Goal: Task Accomplishment & Management: Use online tool/utility

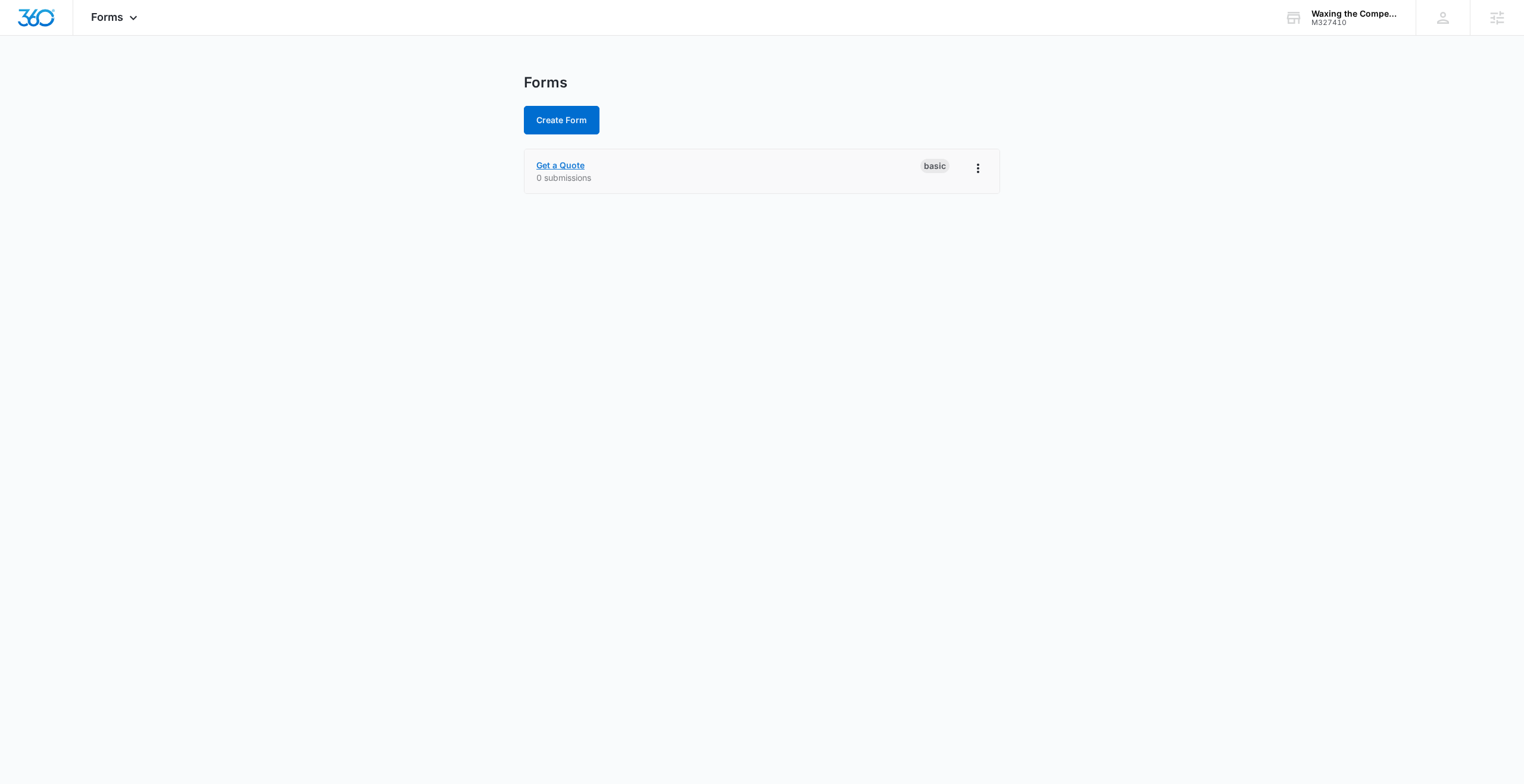
click at [580, 165] on link "Get a Quote" at bounding box center [560, 165] width 48 height 10
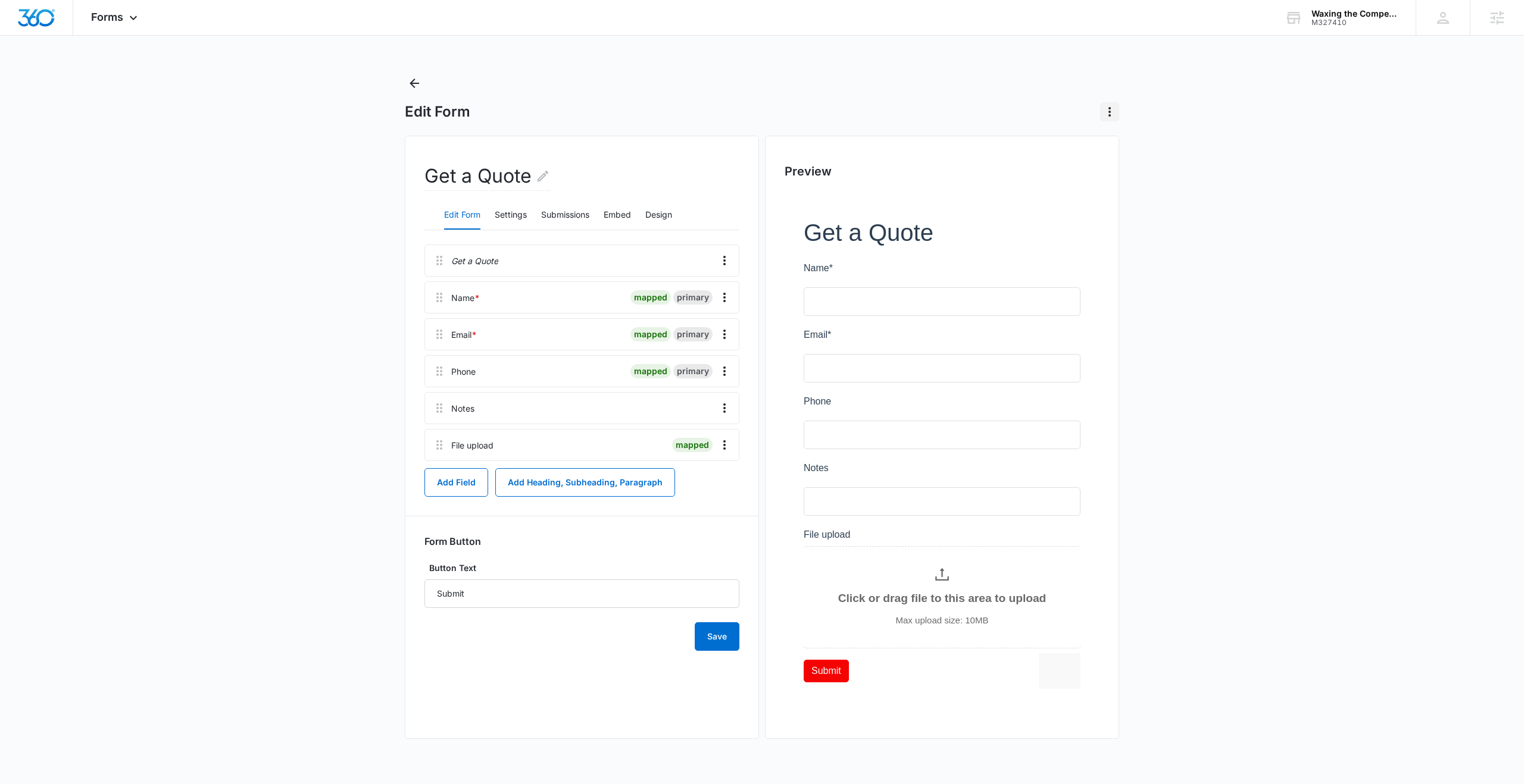
click at [1112, 115] on icon "Actions" at bounding box center [1109, 111] width 14 height 14
click at [1298, 306] on main "Edit Form Delete Form Get a Quote Edit Form Settings Submissions Embed Design G…" at bounding box center [762, 418] width 1524 height 689
click at [412, 85] on icon "Back" at bounding box center [414, 83] width 14 height 14
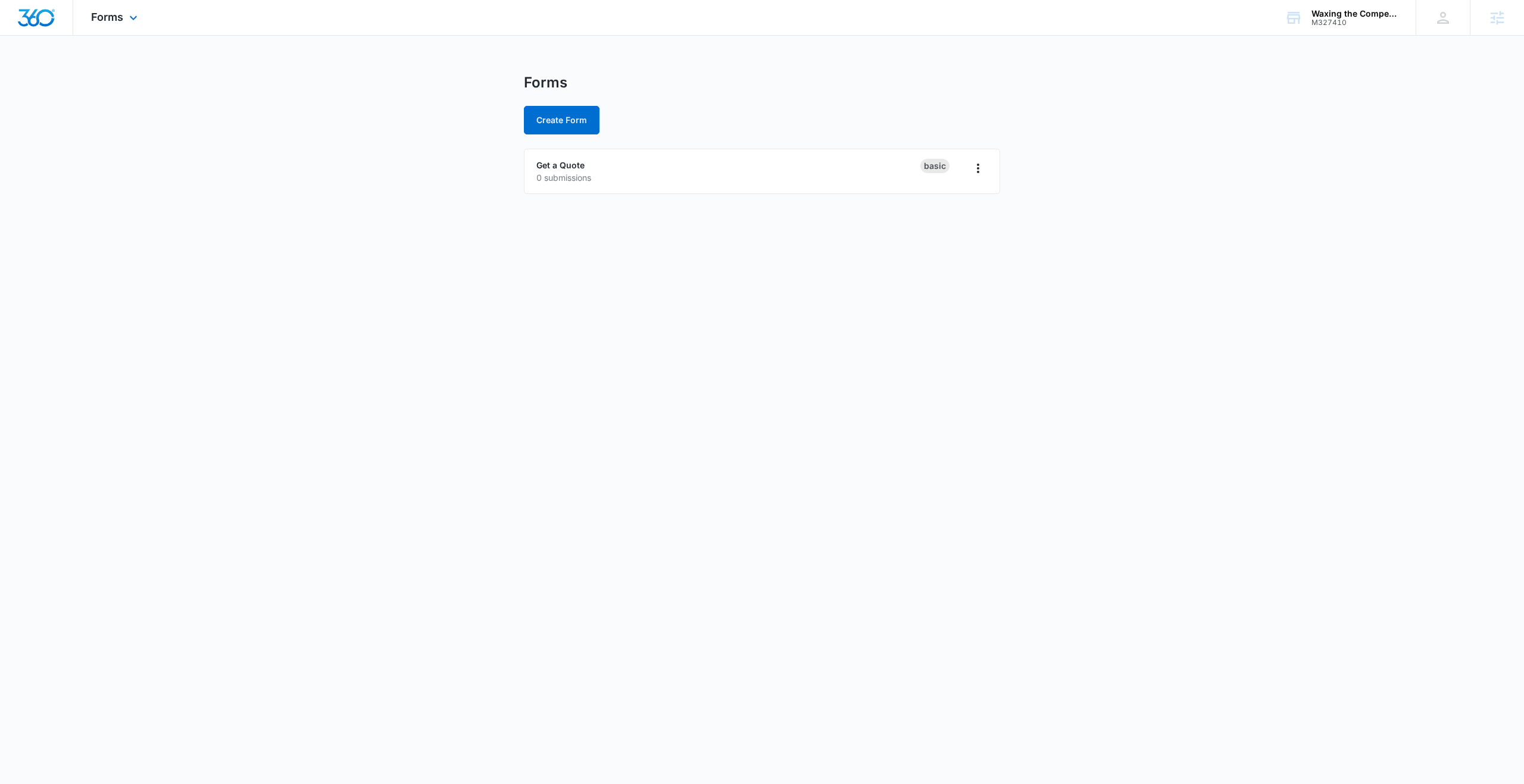
click at [124, 21] on div "Forms Apps Reputation Websites Forms CRM Email Social Content Ads Intelligence …" at bounding box center [115, 17] width 85 height 35
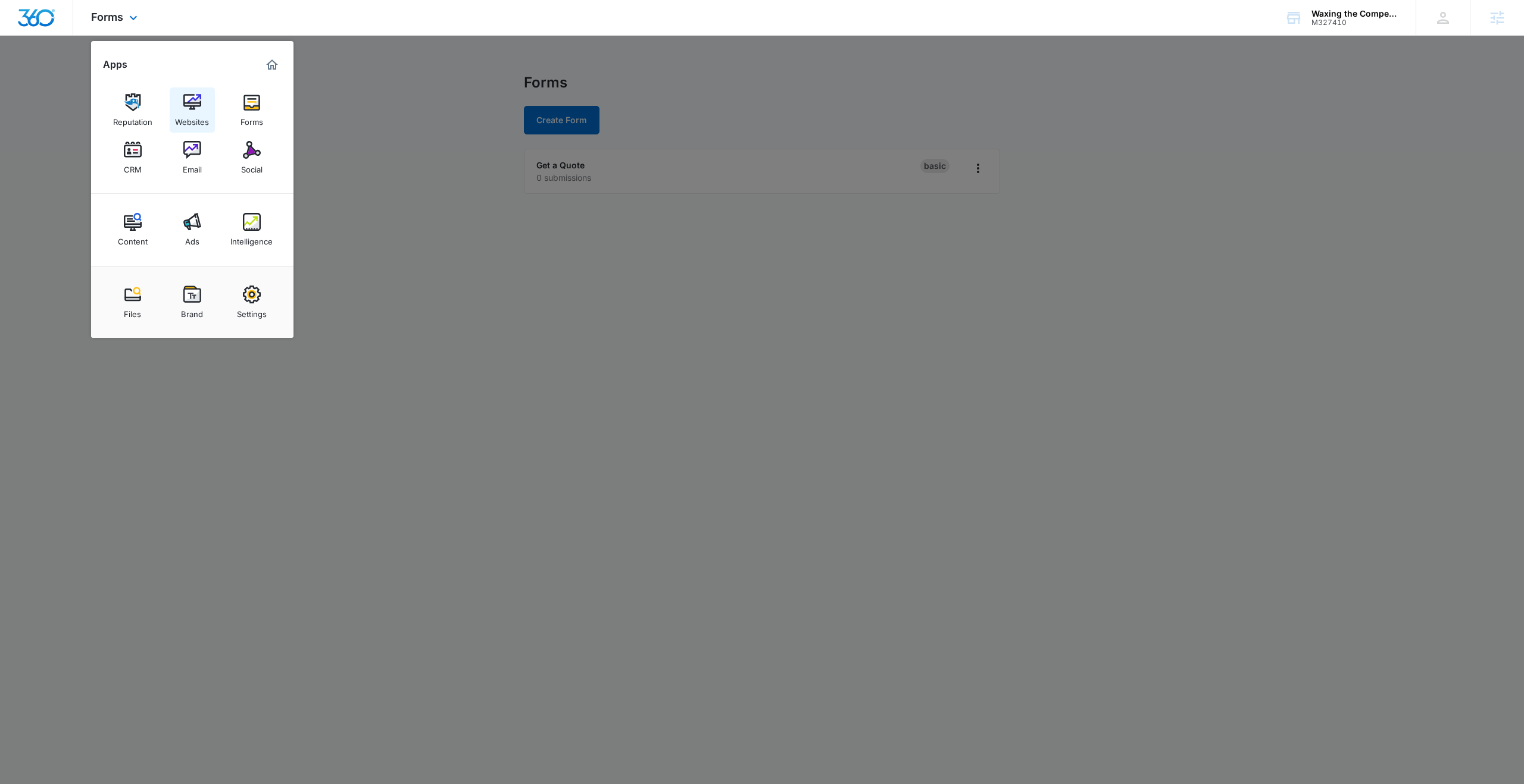
click at [195, 109] on img at bounding box center [192, 102] width 18 height 18
